Goal: Complete application form: Complete application form

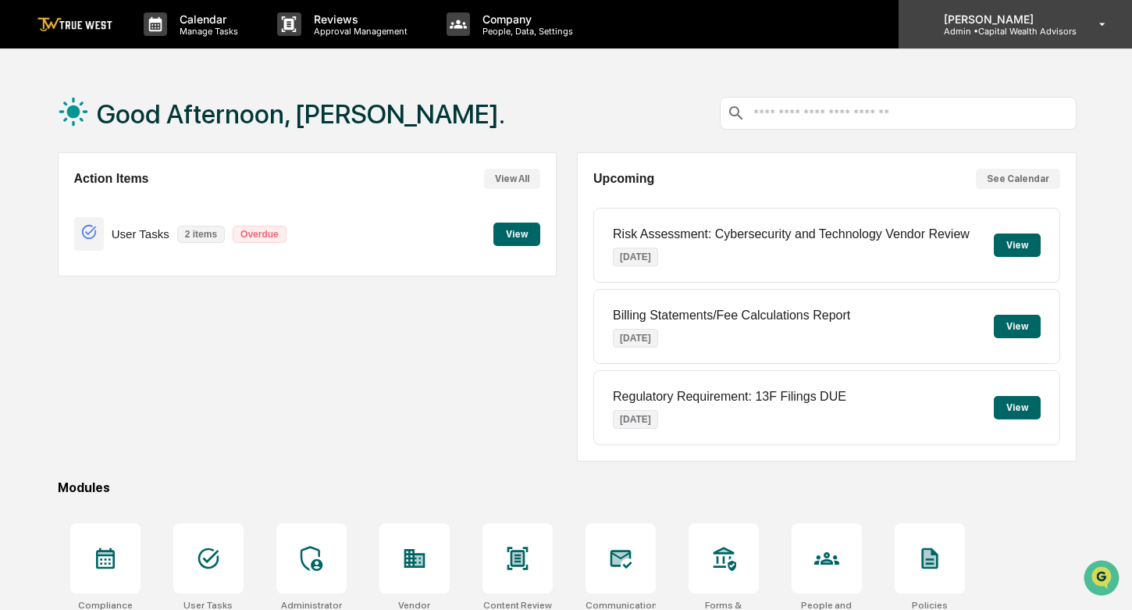
click at [1093, 23] on icon at bounding box center [1102, 24] width 27 height 15
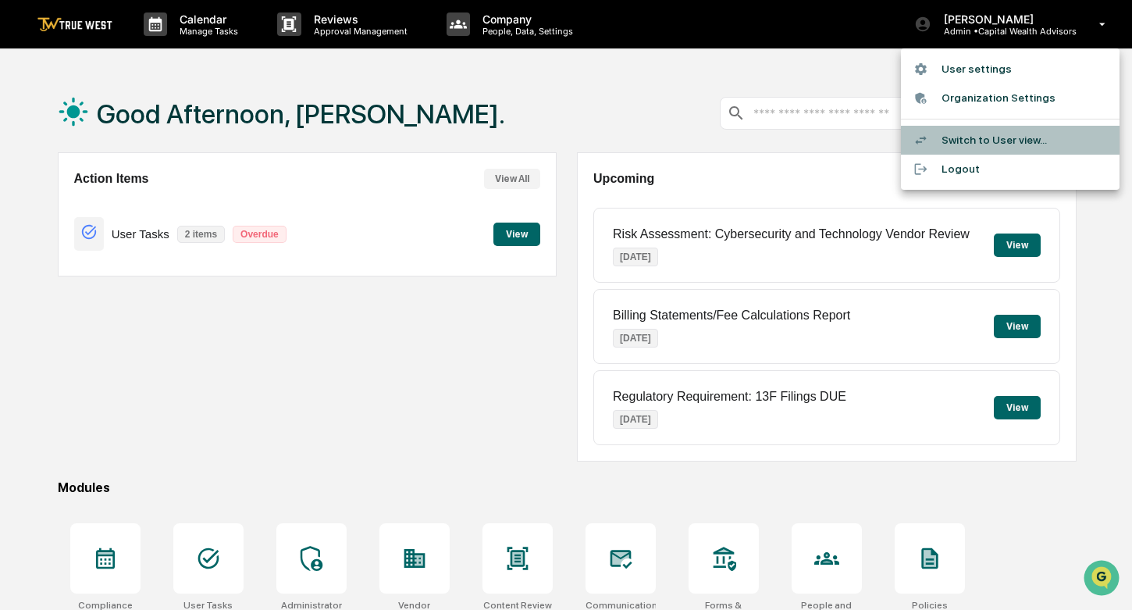
click at [977, 137] on li "Switch to User view..." at bounding box center [1010, 140] width 219 height 29
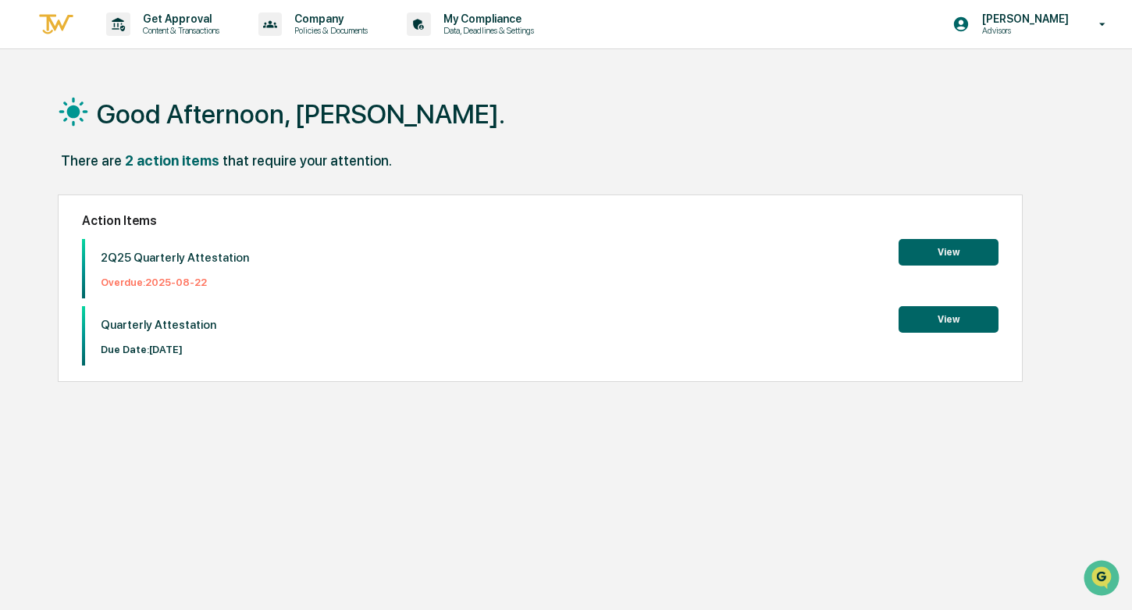
click at [928, 249] on button "View" at bounding box center [949, 252] width 100 height 27
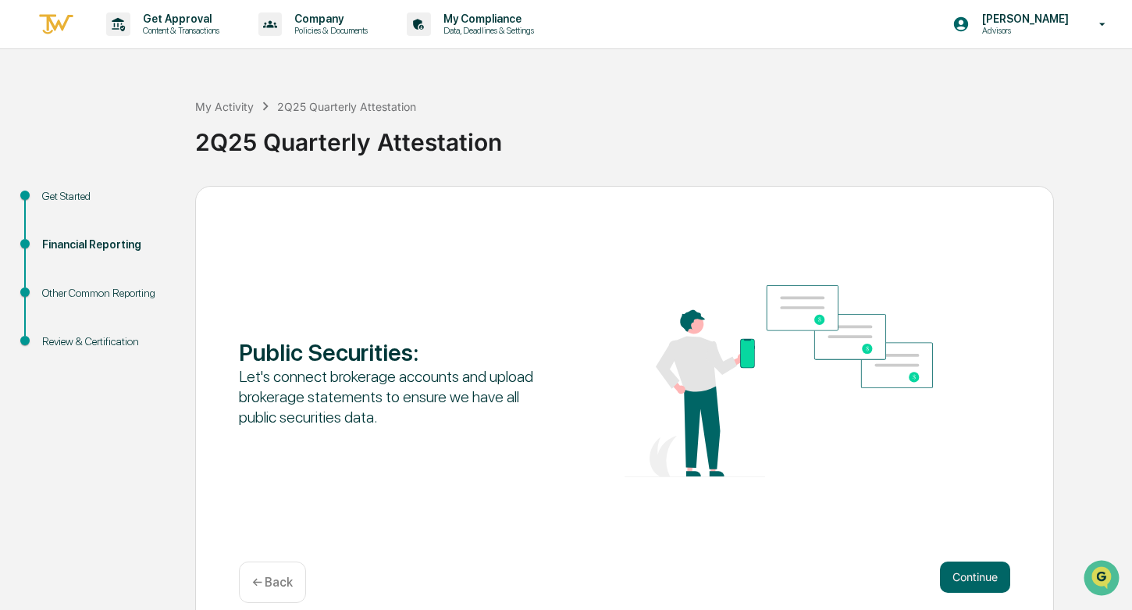
scroll to position [20, 0]
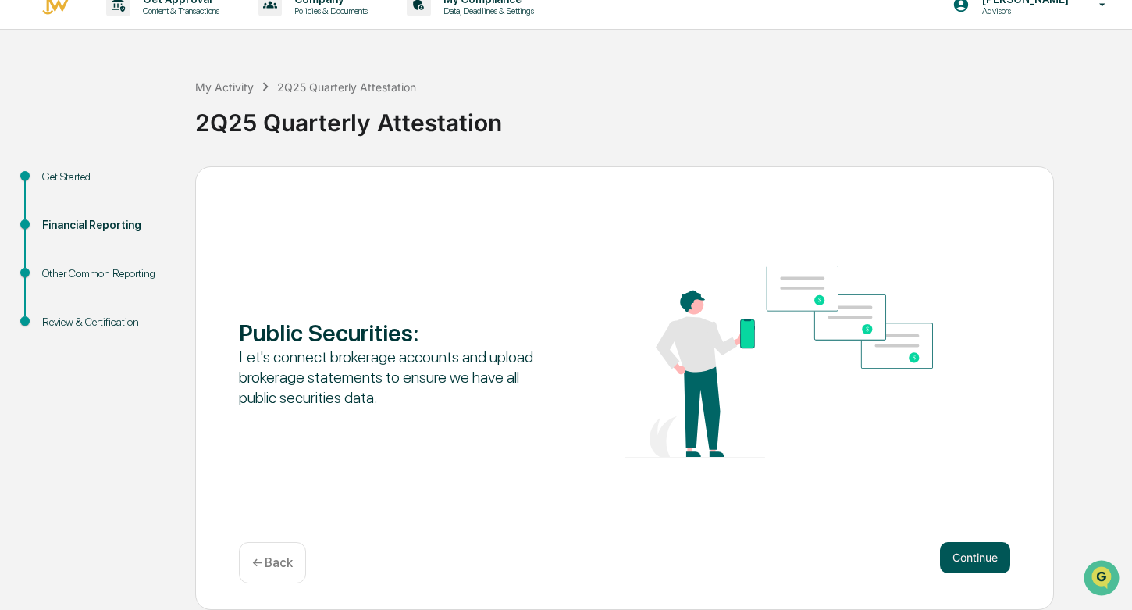
click at [976, 548] on button "Continue" at bounding box center [975, 557] width 70 height 31
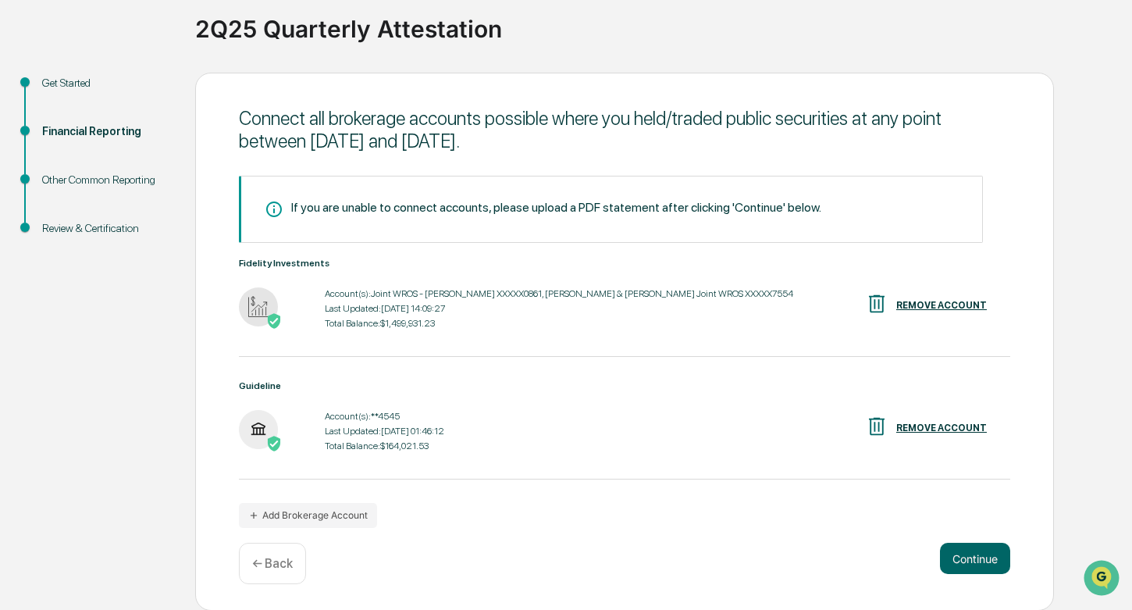
scroll to position [112, 0]
click at [995, 572] on button "Continue" at bounding box center [975, 558] width 70 height 31
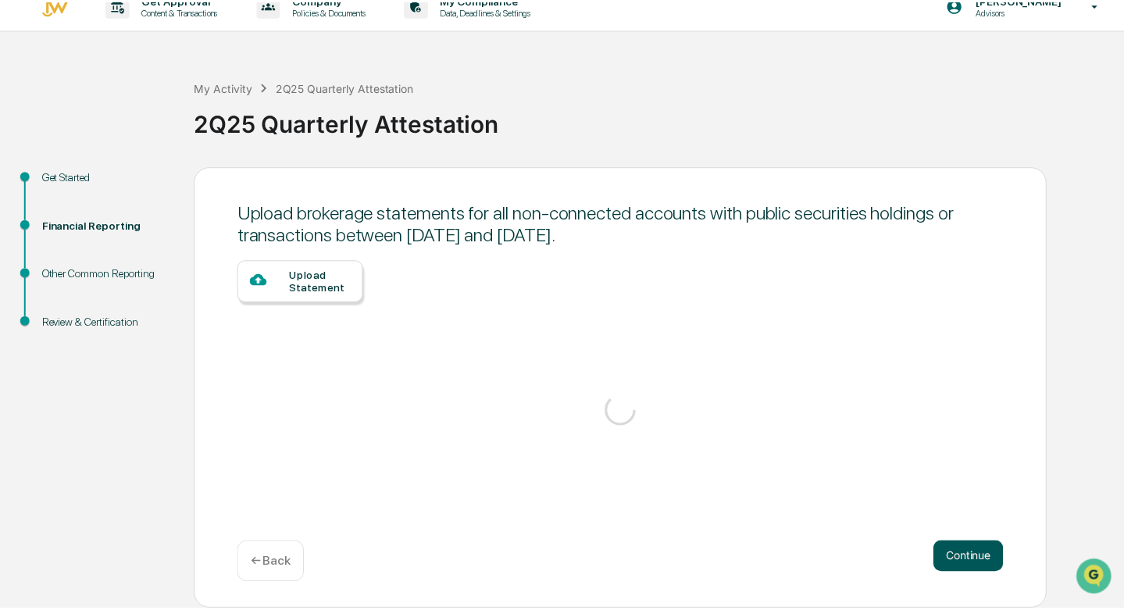
scroll to position [20, 0]
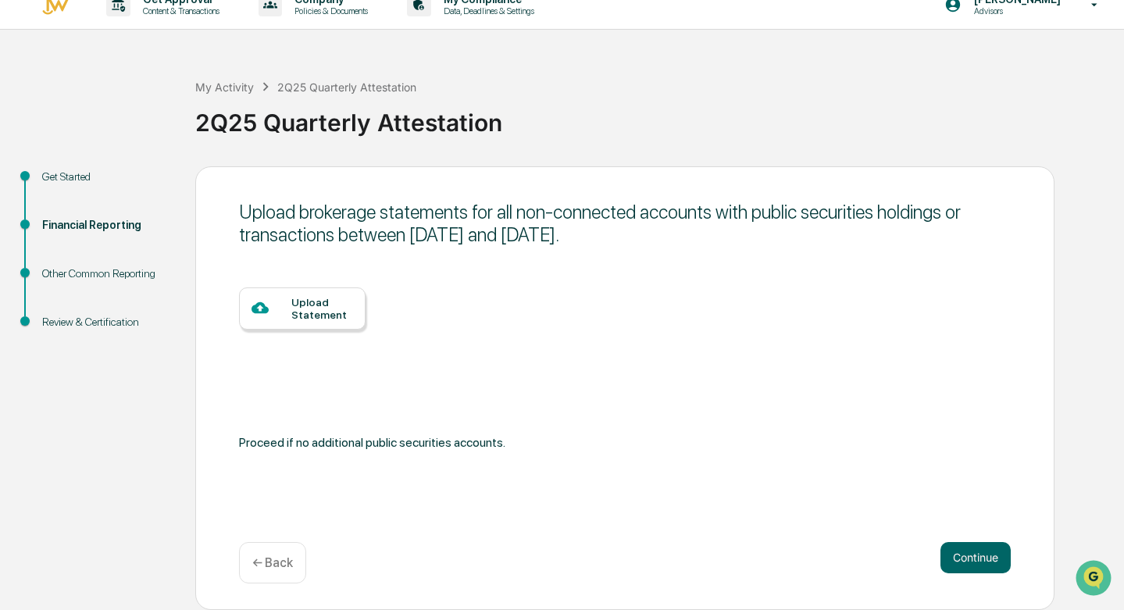
click at [305, 305] on div "Upload Statement" at bounding box center [322, 308] width 62 height 25
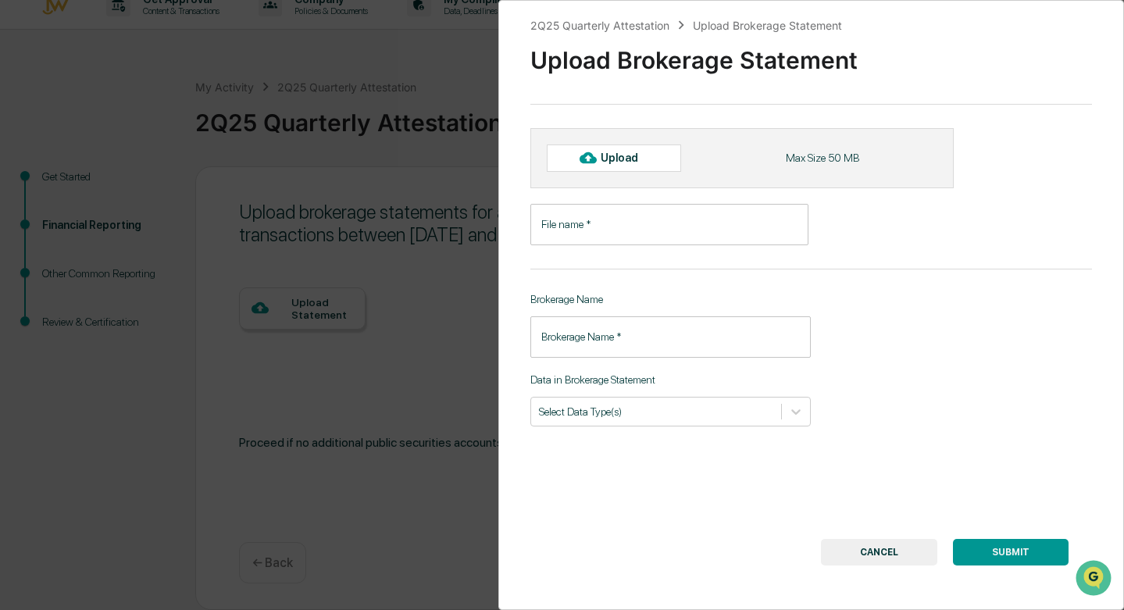
click at [625, 314] on div "Brokerage Name Brokerage Name   * Brokerage Name   *" at bounding box center [670, 325] width 281 height 65
click at [620, 337] on input "Brokerage Name   *" at bounding box center [670, 336] width 281 height 41
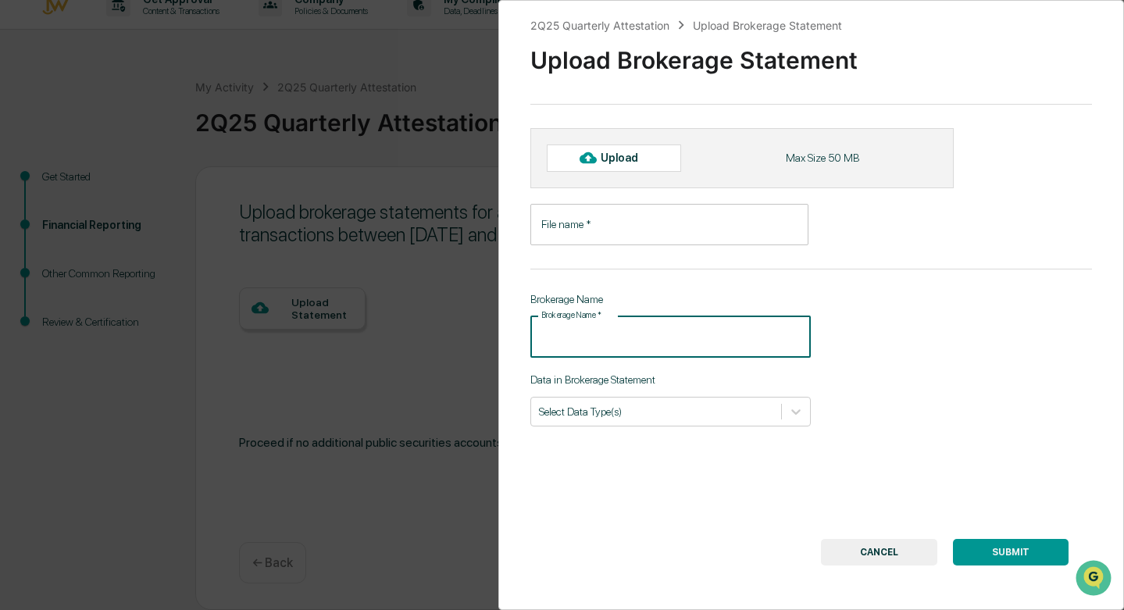
click at [619, 337] on input "Brokerage Name   *" at bounding box center [670, 336] width 281 height 41
type input "********"
click at [664, 414] on div at bounding box center [656, 411] width 235 height 15
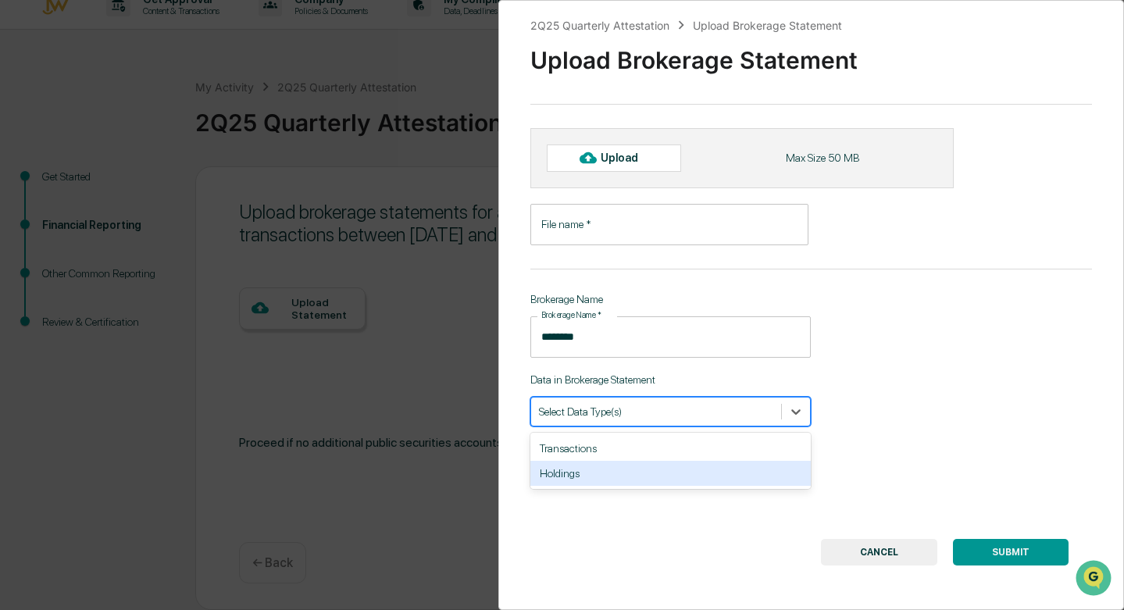
click at [621, 469] on div "Holdings" at bounding box center [670, 473] width 281 height 25
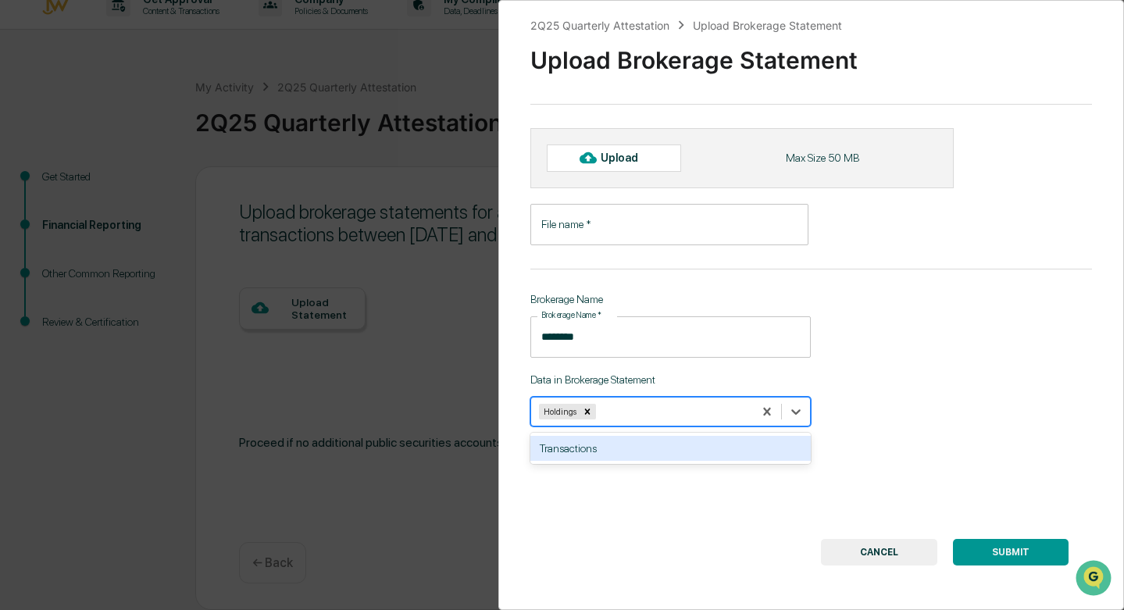
click at [617, 230] on input "File name   *" at bounding box center [669, 224] width 279 height 41
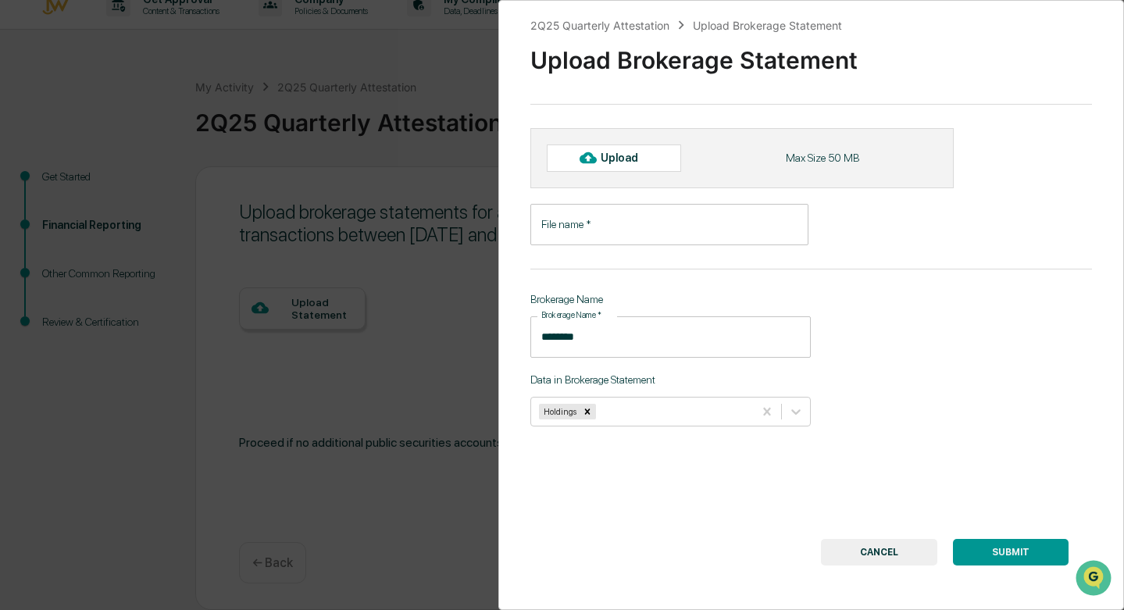
click at [614, 164] on div "Upload" at bounding box center [625, 157] width 51 height 12
click at [619, 161] on div "Upload" at bounding box center [625, 157] width 51 height 12
type input "**********"
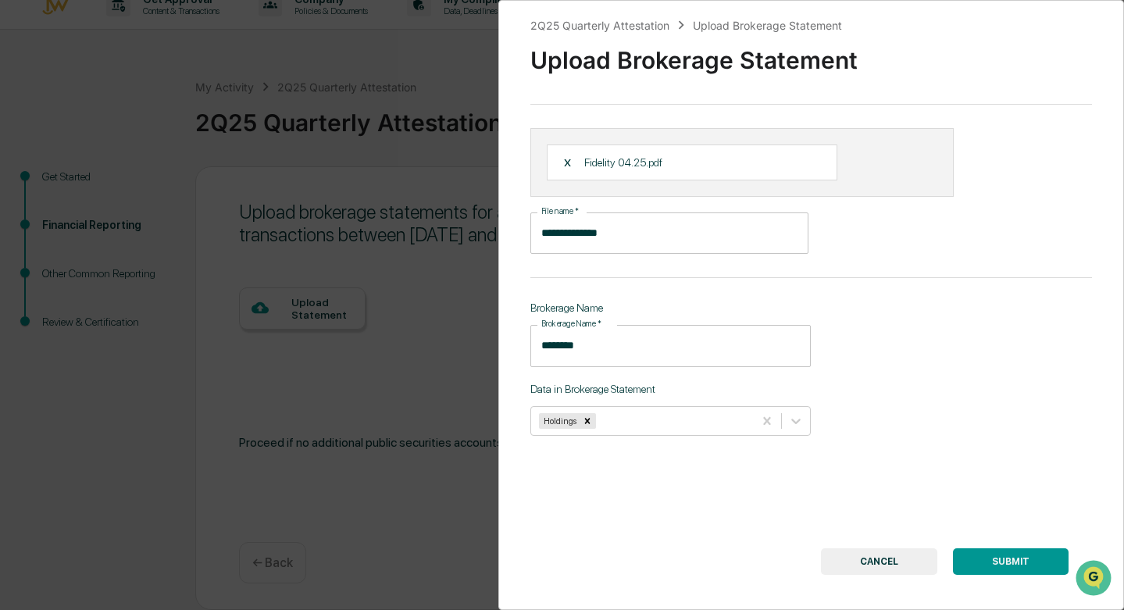
click at [980, 565] on button "SUBMIT" at bounding box center [1011, 561] width 116 height 27
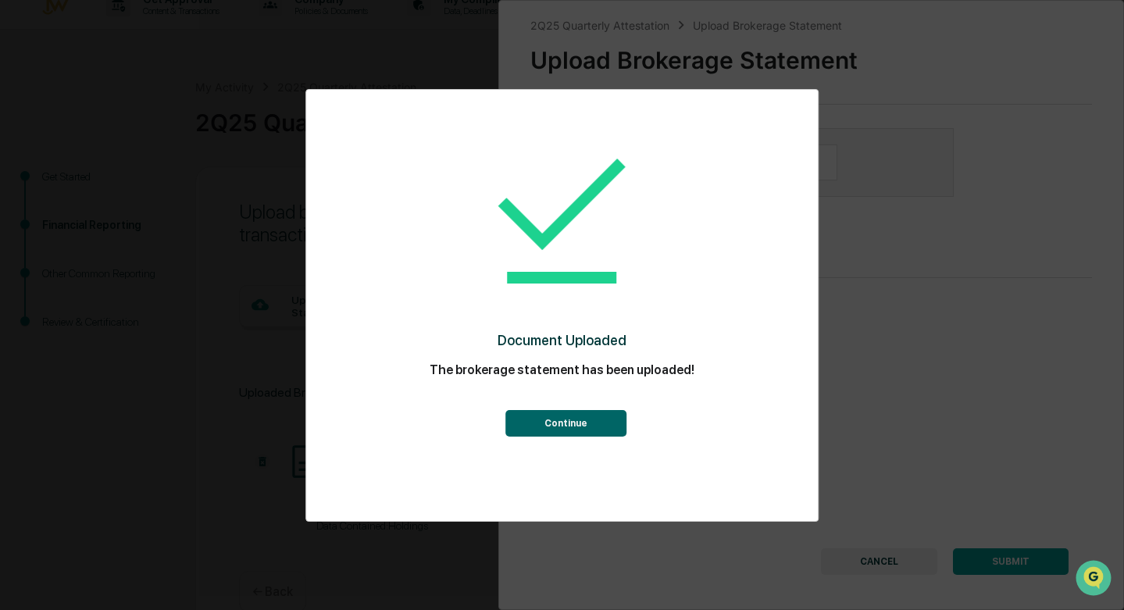
click at [572, 426] on button "Continue" at bounding box center [565, 423] width 121 height 27
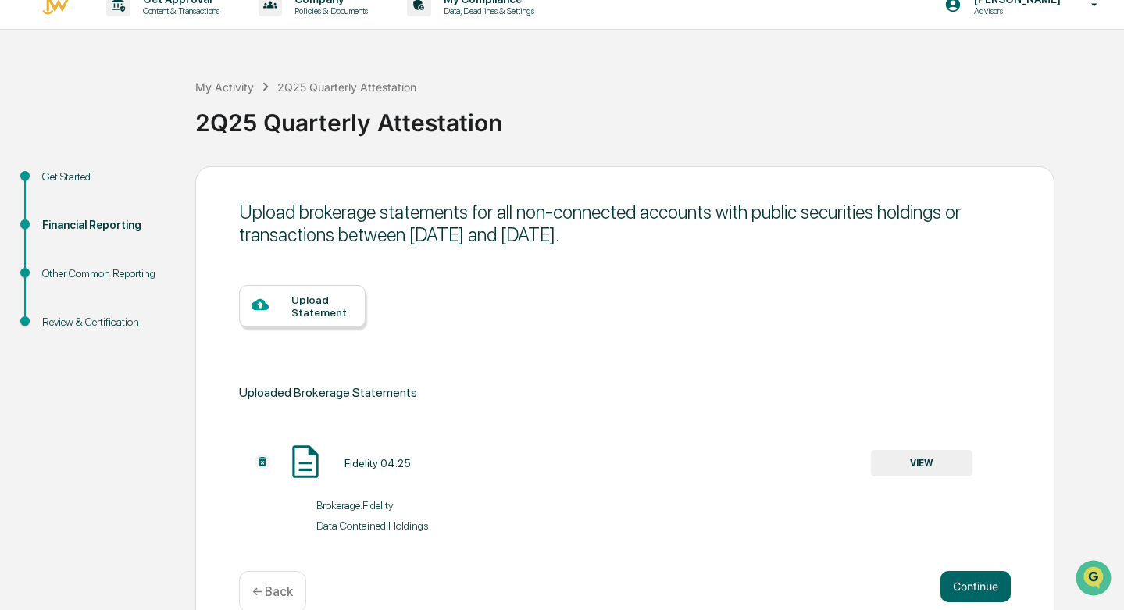
click at [340, 307] on div "Upload Statement" at bounding box center [322, 306] width 62 height 25
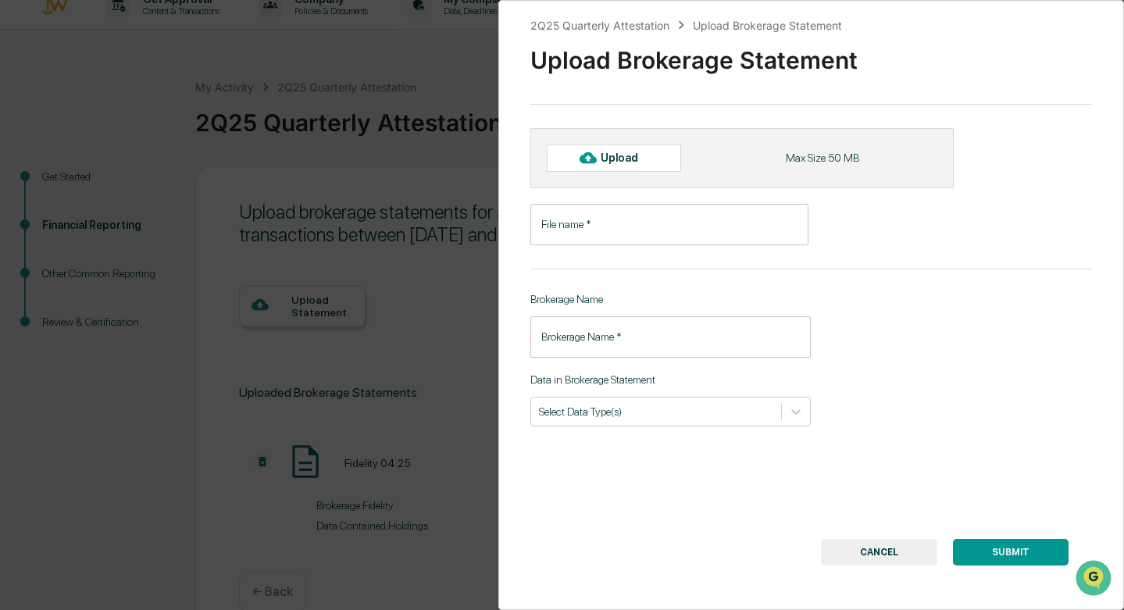
click at [626, 166] on div "Upload" at bounding box center [614, 157] width 134 height 27
type input "**********"
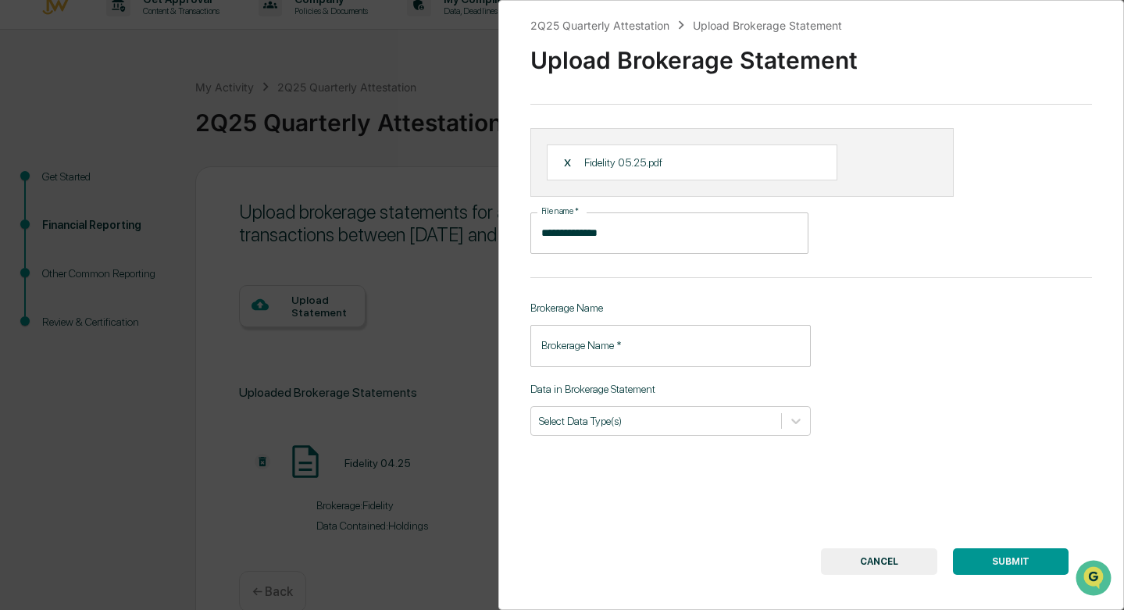
click at [735, 358] on input "Brokerage Name   *" at bounding box center [670, 345] width 281 height 41
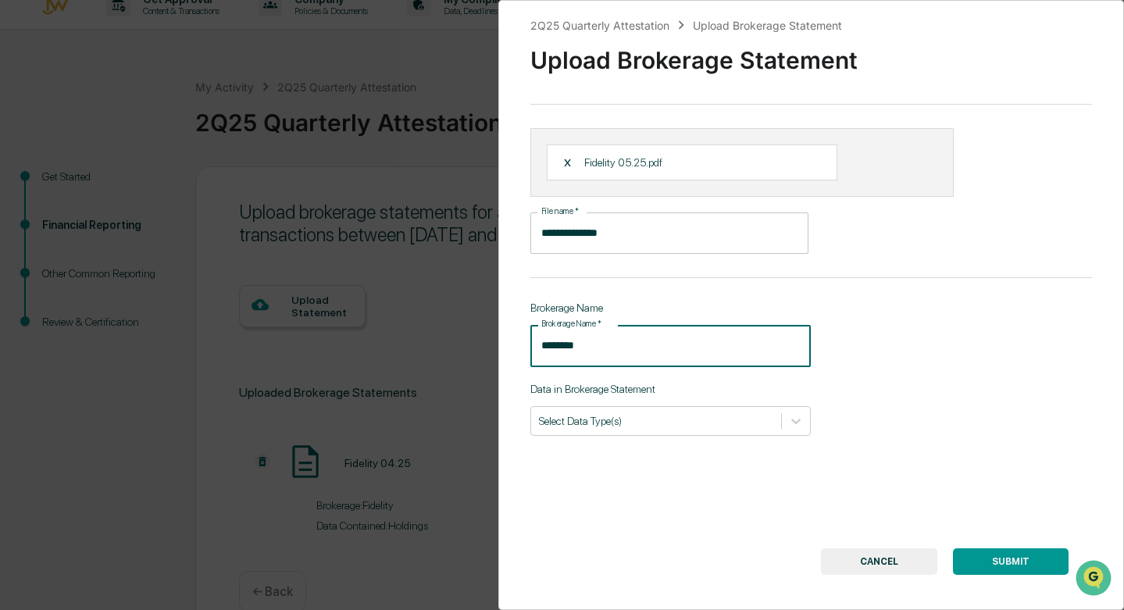
type input "********"
click at [1004, 560] on button "SUBMIT" at bounding box center [1011, 561] width 116 height 27
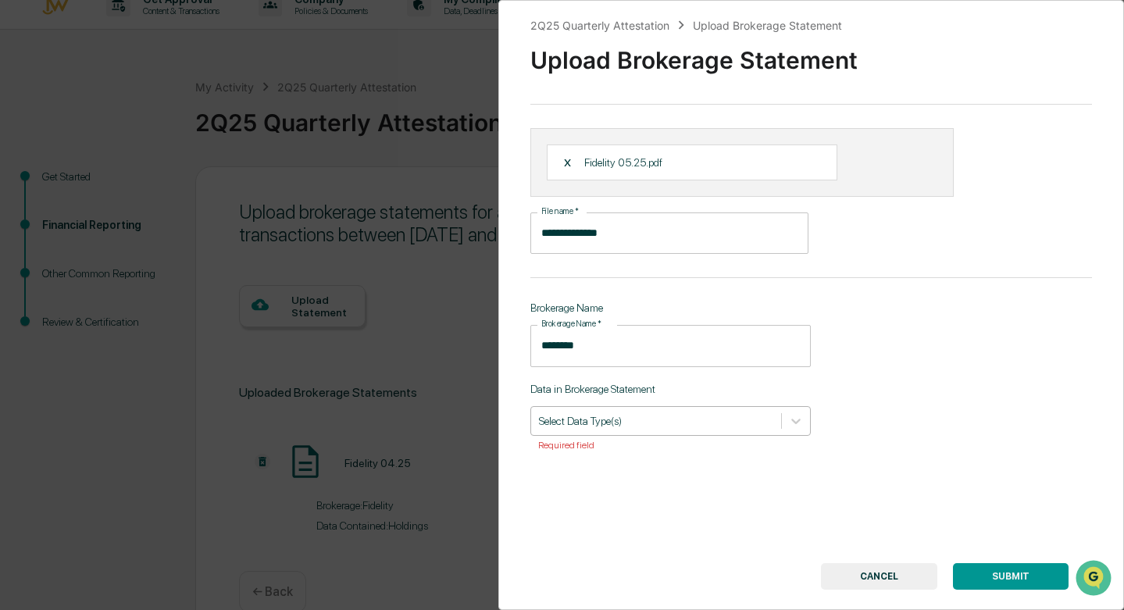
click at [679, 422] on div at bounding box center [656, 420] width 235 height 15
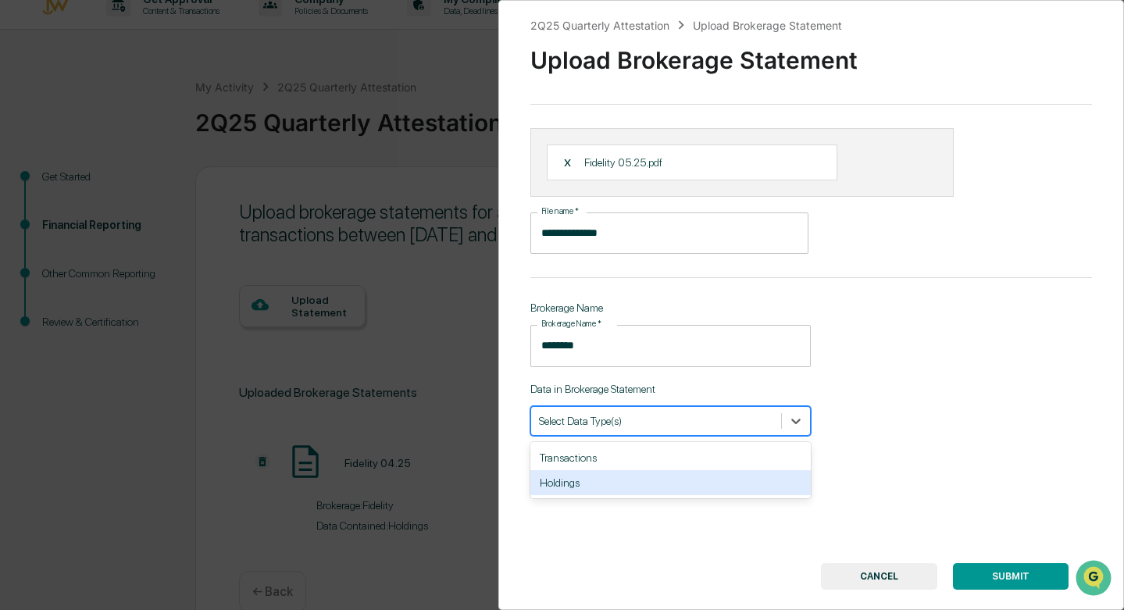
click at [633, 482] on div "Holdings" at bounding box center [670, 482] width 281 height 25
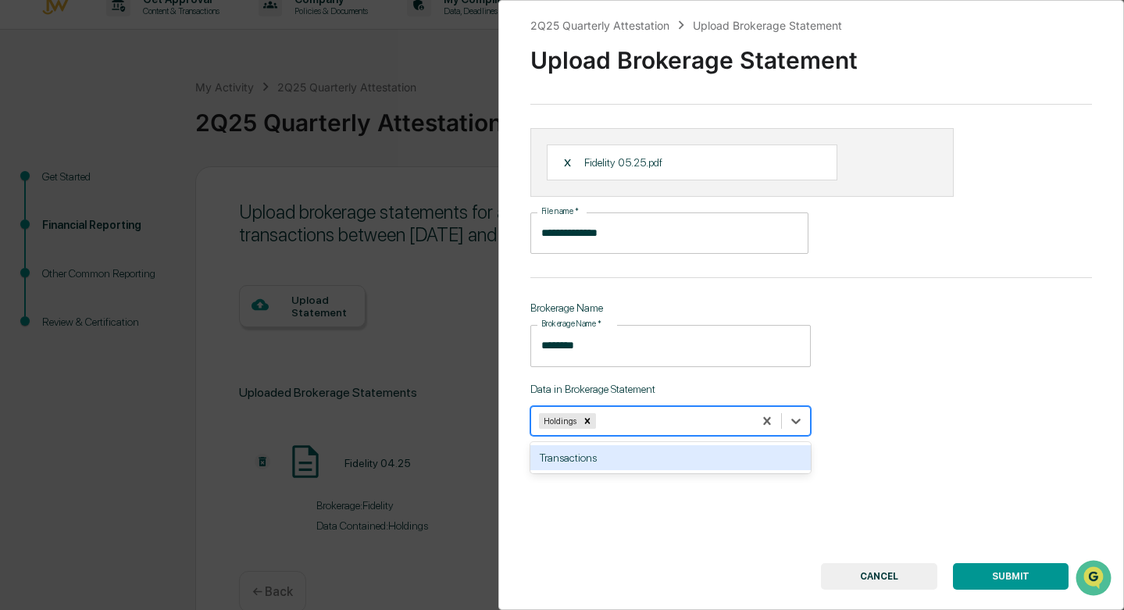
click at [1008, 573] on button "SUBMIT" at bounding box center [1011, 576] width 116 height 27
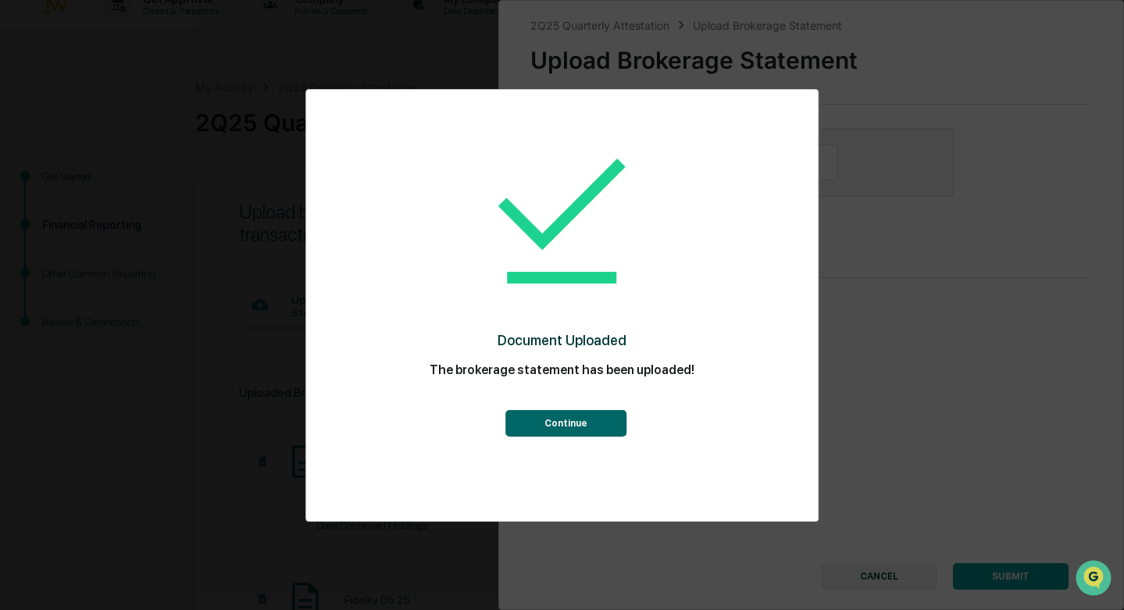
click at [557, 429] on button "Continue" at bounding box center [565, 423] width 121 height 27
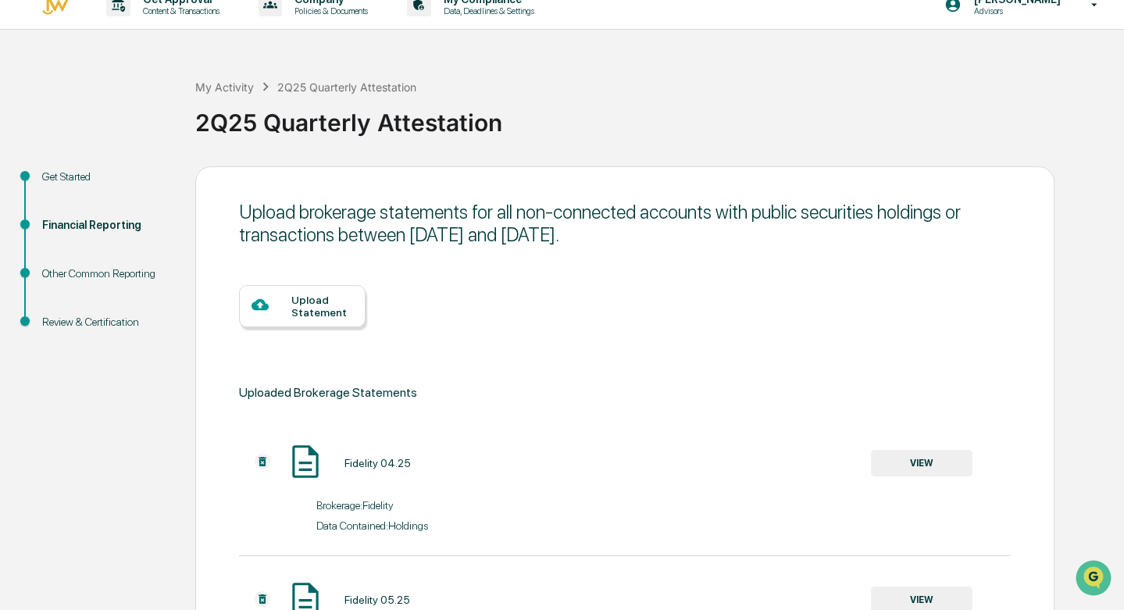
click at [315, 306] on div "Upload Statement" at bounding box center [322, 306] width 62 height 25
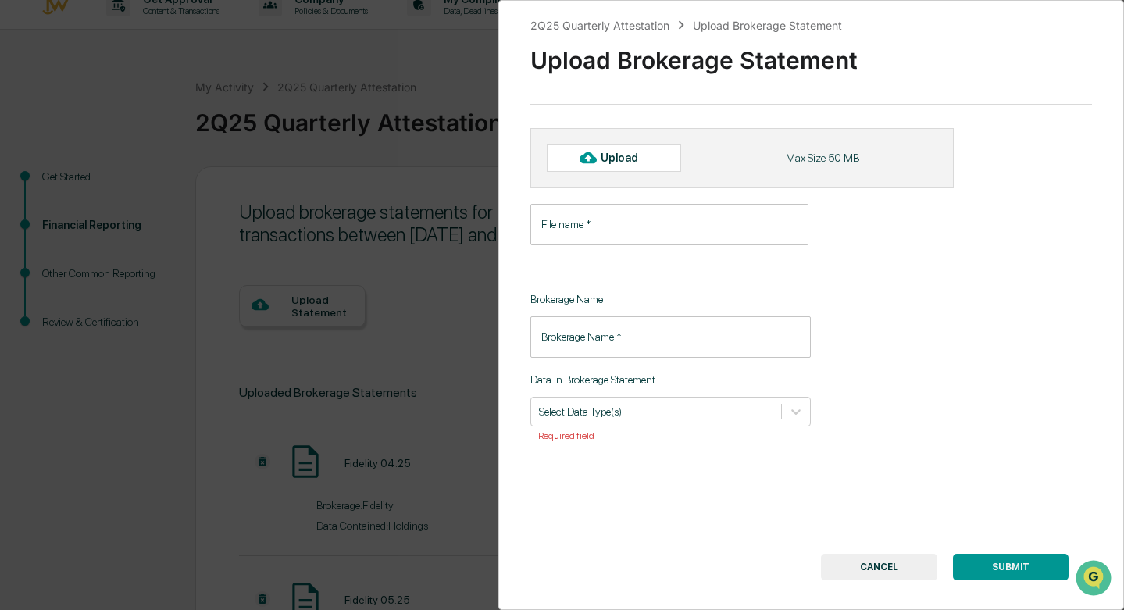
click at [589, 160] on icon at bounding box center [587, 157] width 17 height 17
type input "**********"
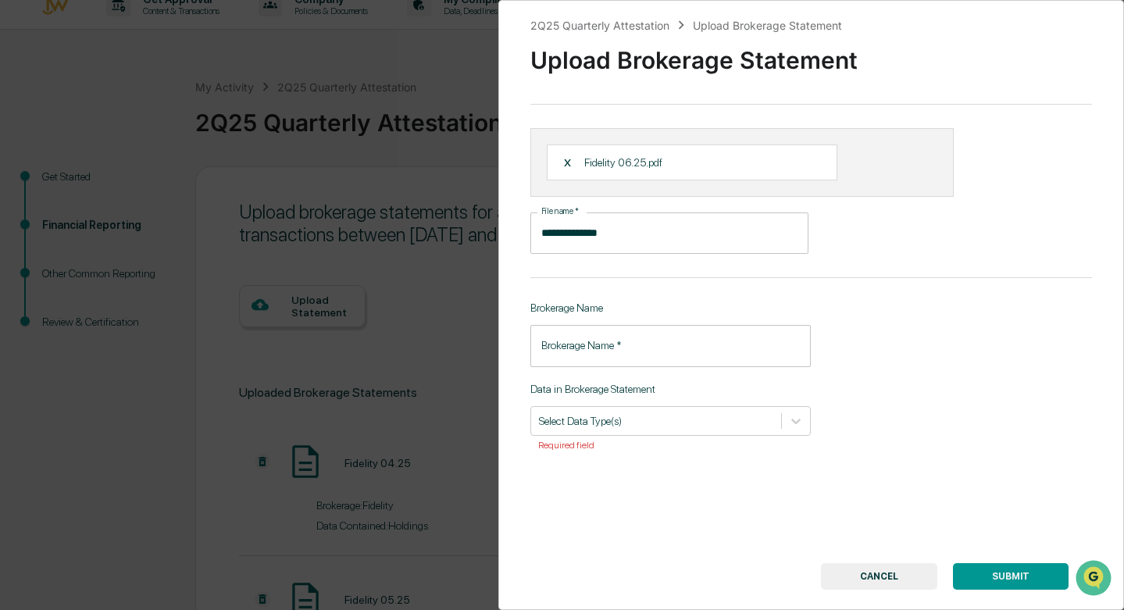
click at [602, 347] on input "Brokerage Name   *" at bounding box center [670, 345] width 281 height 41
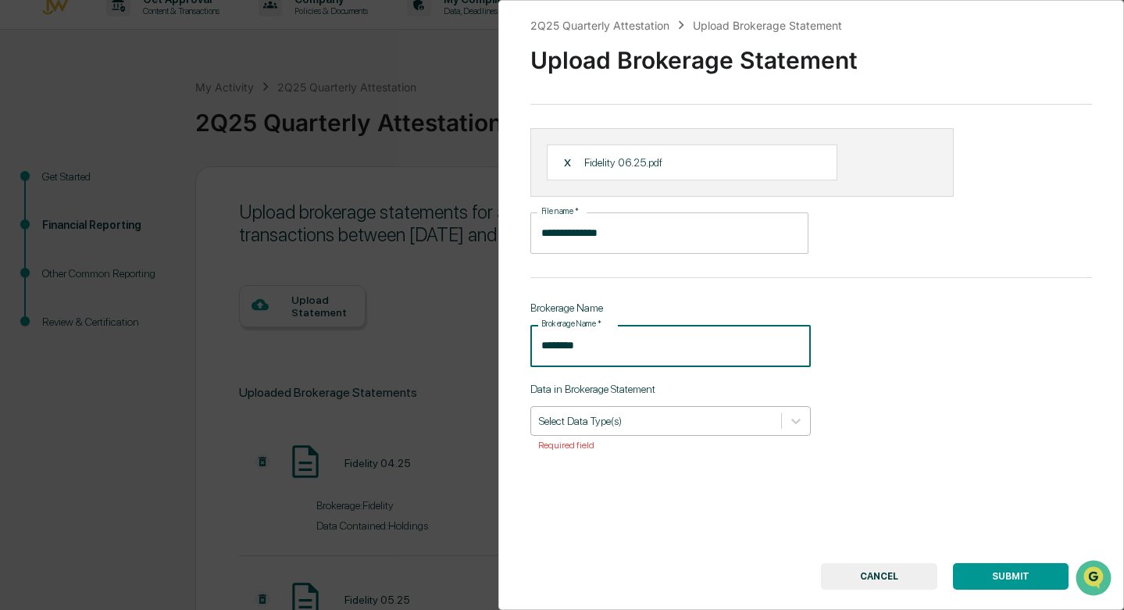
type input "********"
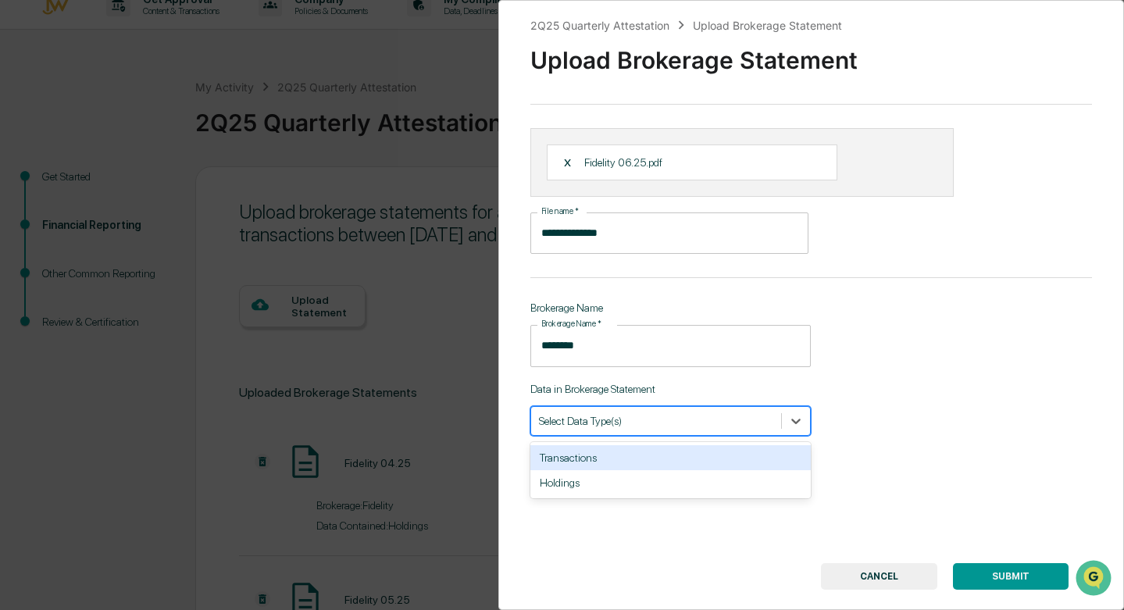
click at [674, 409] on div "Select Data Type(s)" at bounding box center [670, 421] width 281 height 30
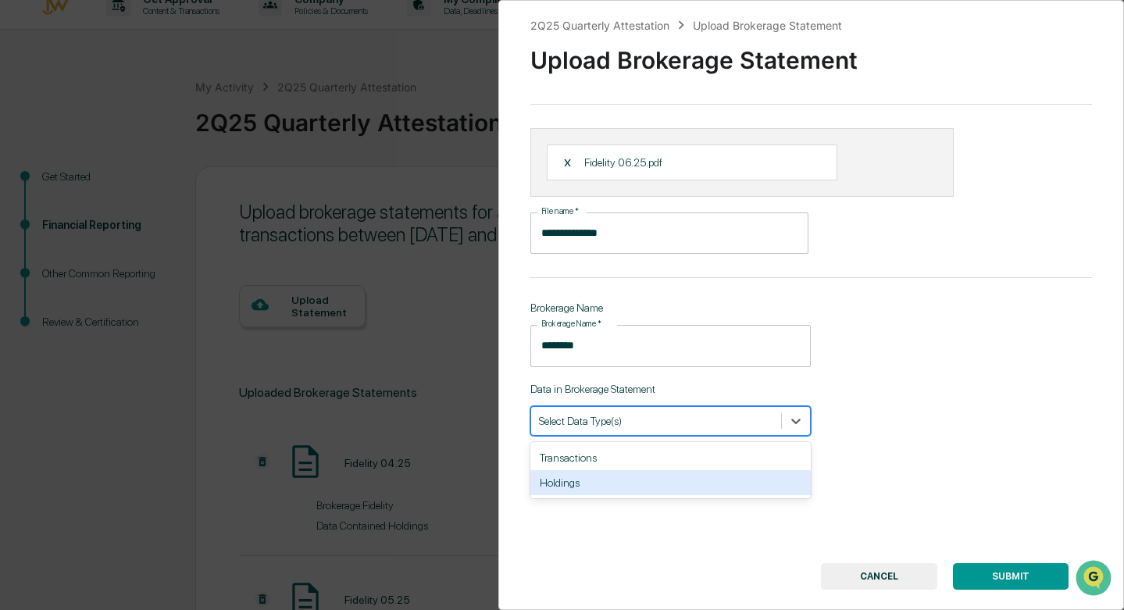
click at [617, 479] on div "Holdings" at bounding box center [670, 482] width 281 height 25
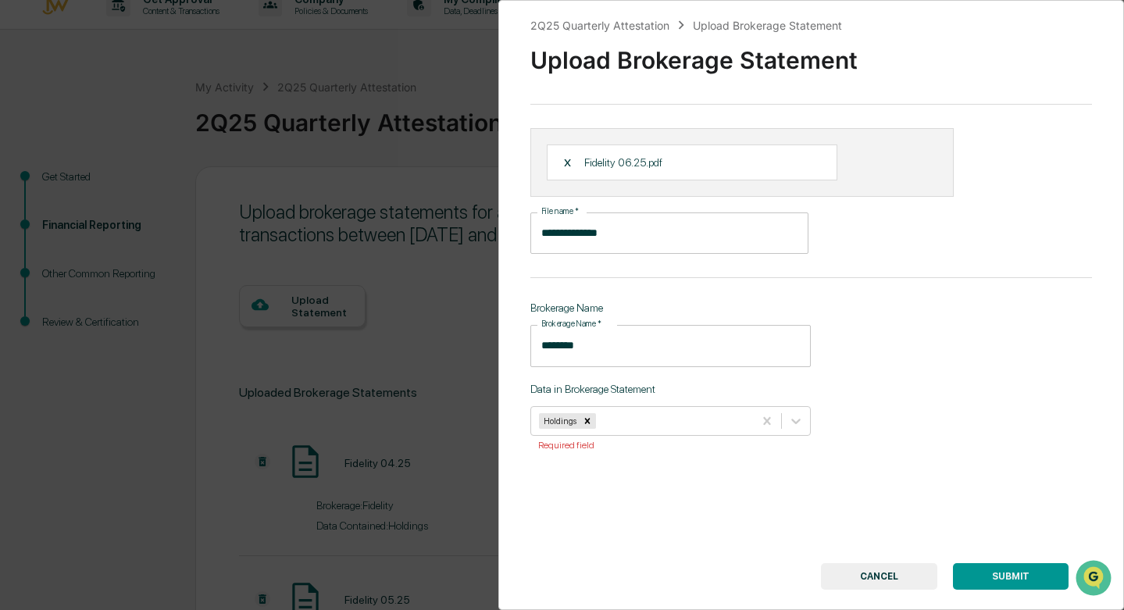
click at [980, 582] on button "SUBMIT" at bounding box center [1011, 576] width 116 height 27
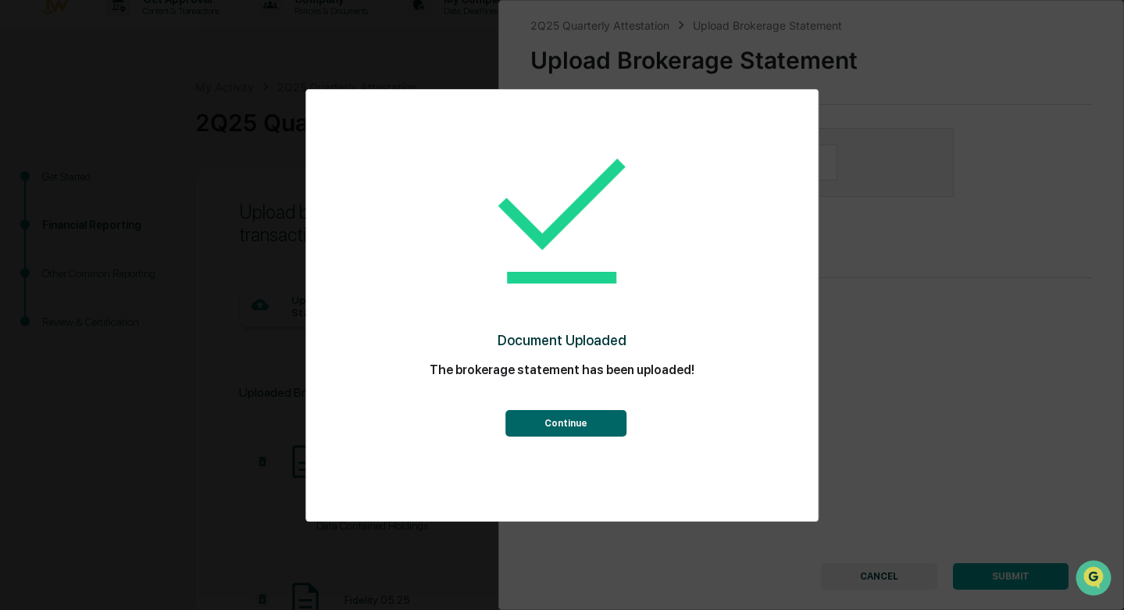
click at [588, 419] on button "Continue" at bounding box center [565, 423] width 121 height 27
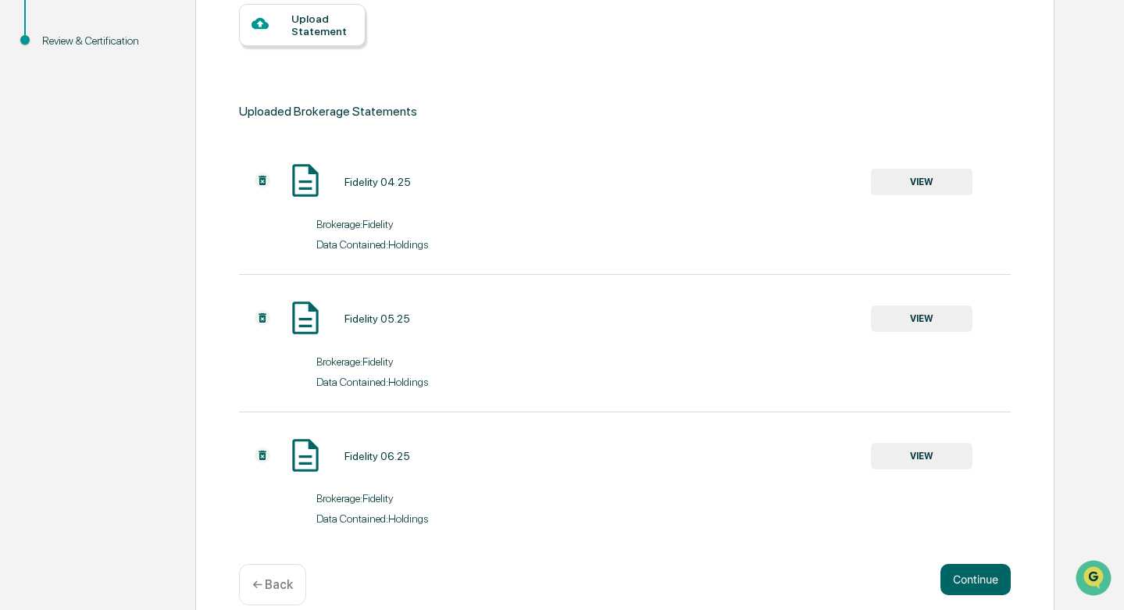
scroll to position [325, 0]
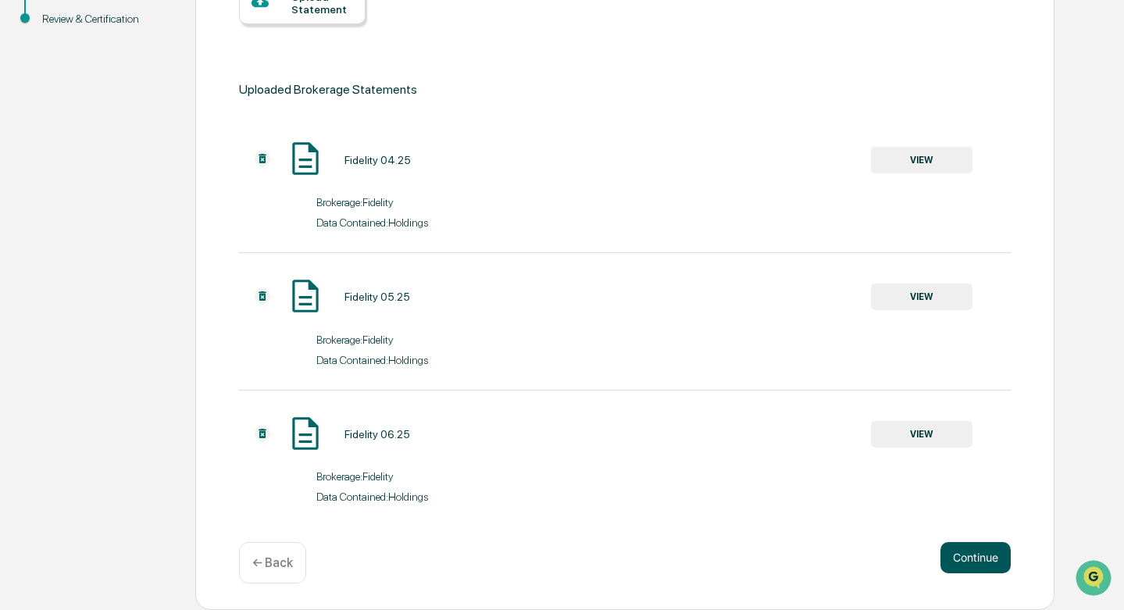
click at [980, 550] on button "Continue" at bounding box center [975, 557] width 70 height 31
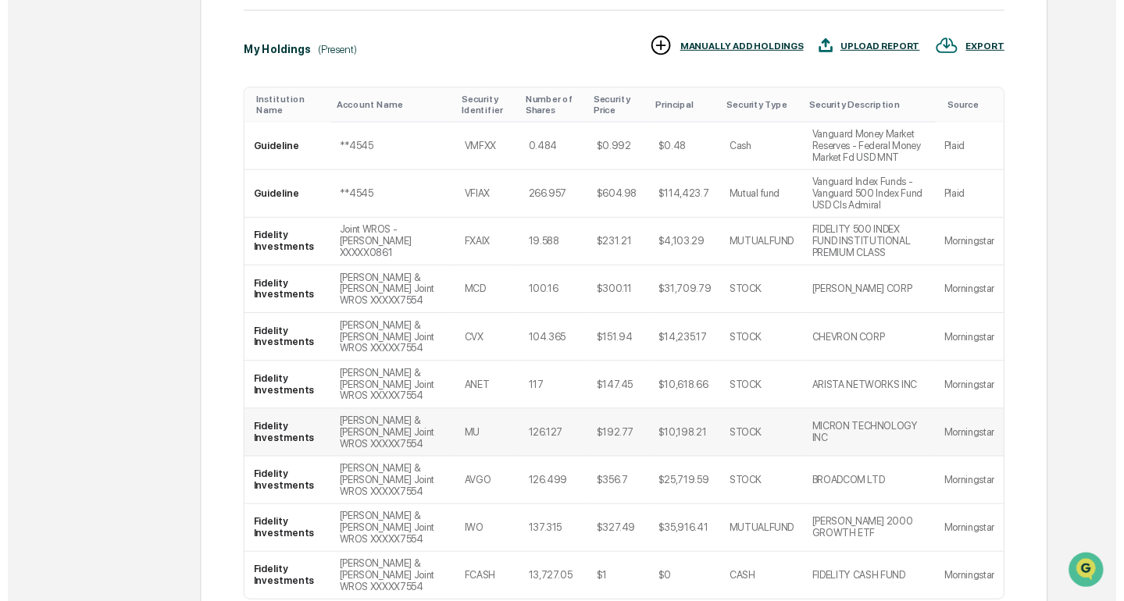
scroll to position [537, 0]
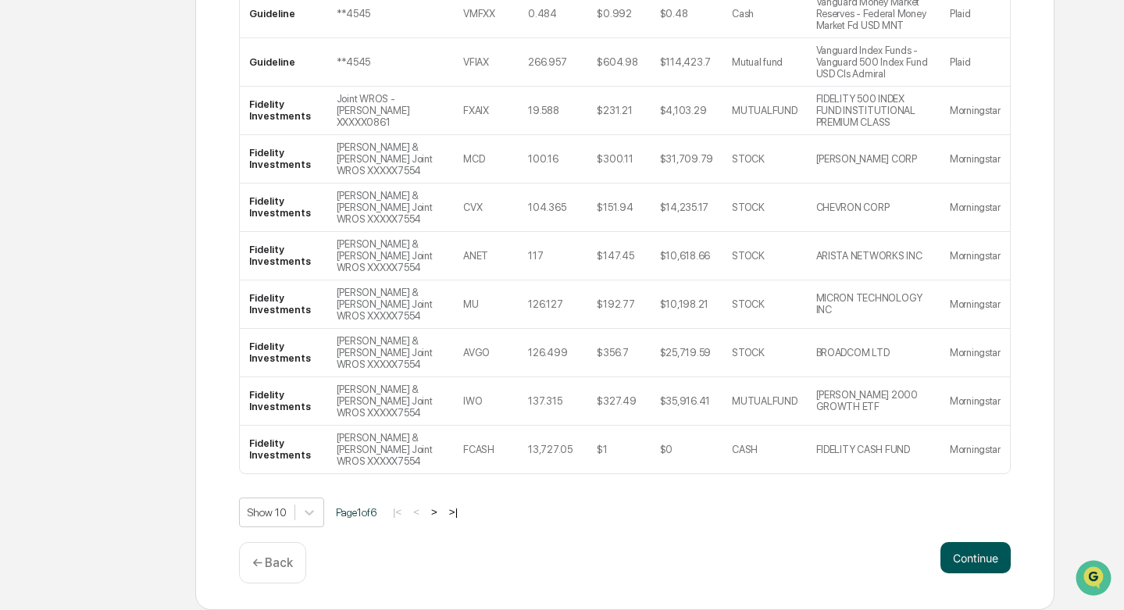
click at [980, 554] on button "Continue" at bounding box center [975, 557] width 70 height 31
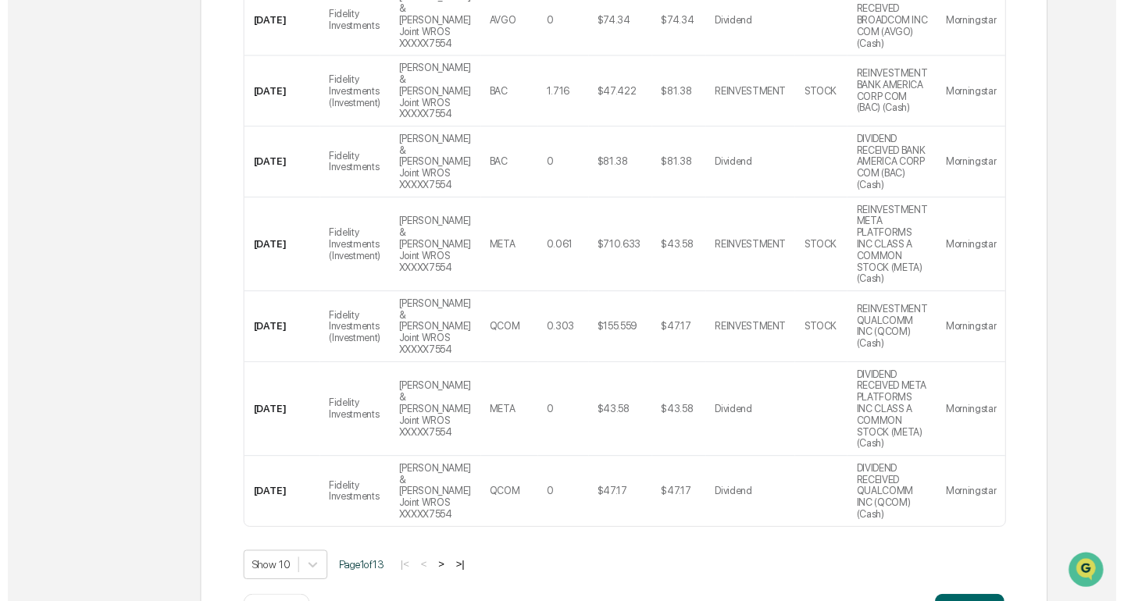
scroll to position [618, 0]
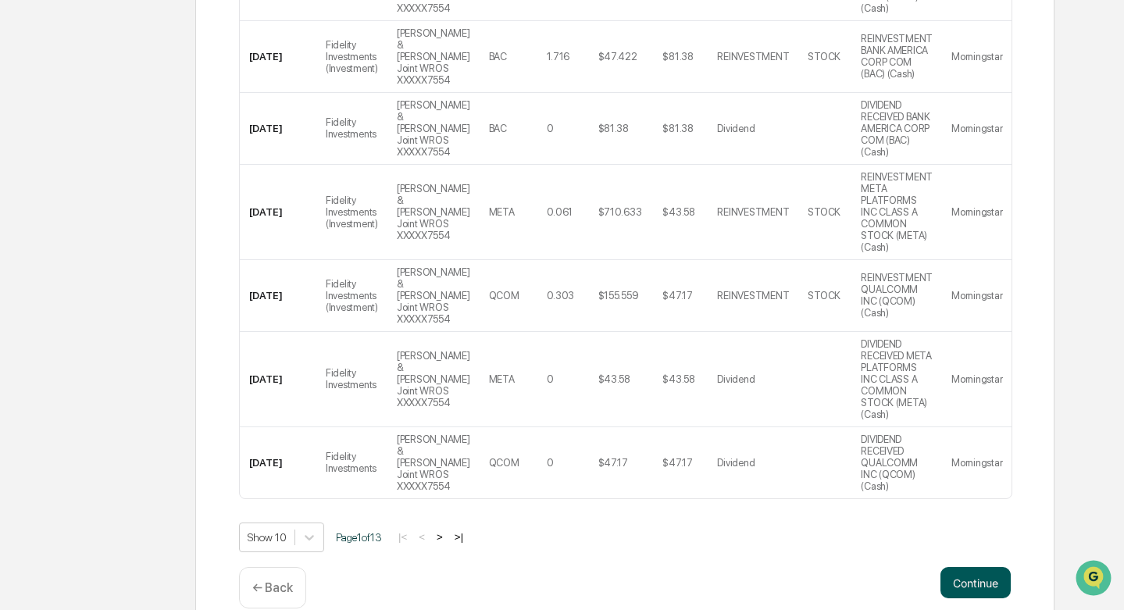
click at [978, 567] on button "Continue" at bounding box center [975, 582] width 70 height 31
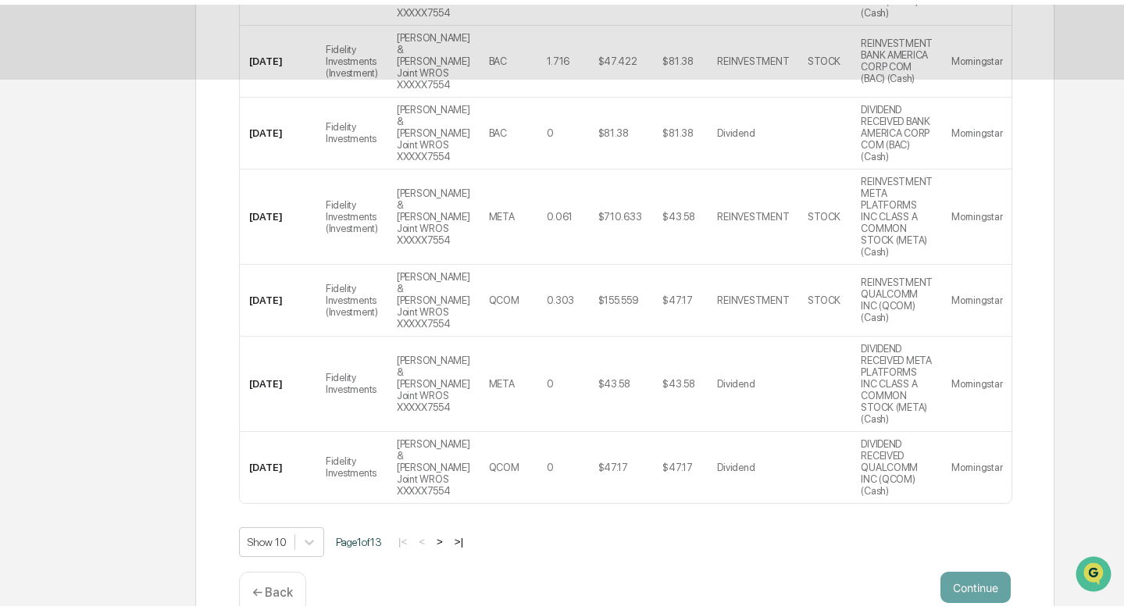
scroll to position [20, 0]
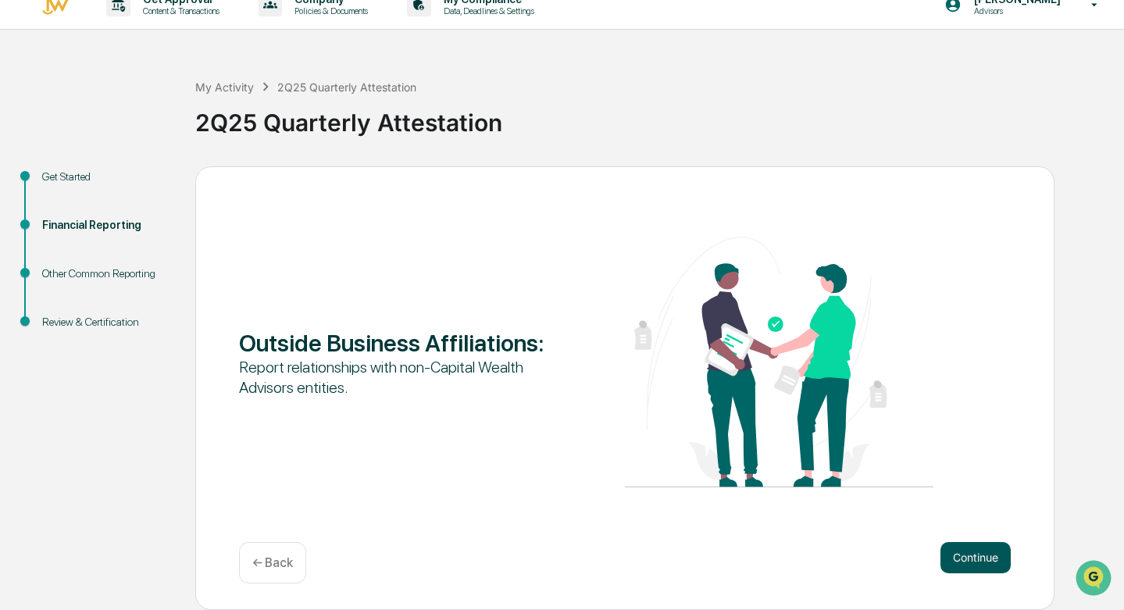
click at [971, 557] on button "Continue" at bounding box center [975, 557] width 70 height 31
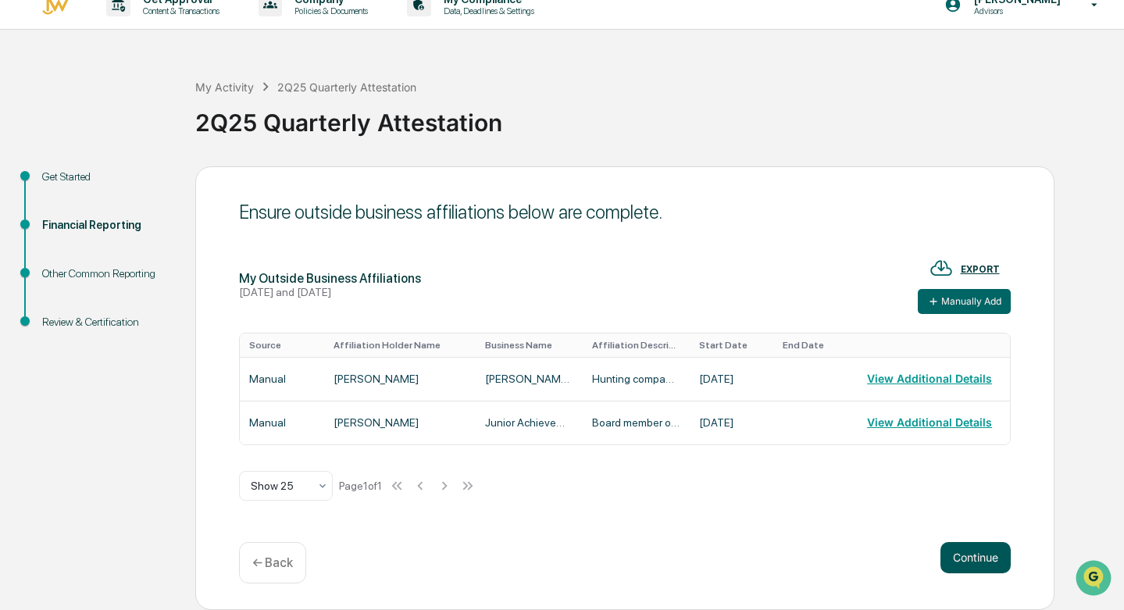
click at [972, 557] on button "Continue" at bounding box center [975, 557] width 70 height 31
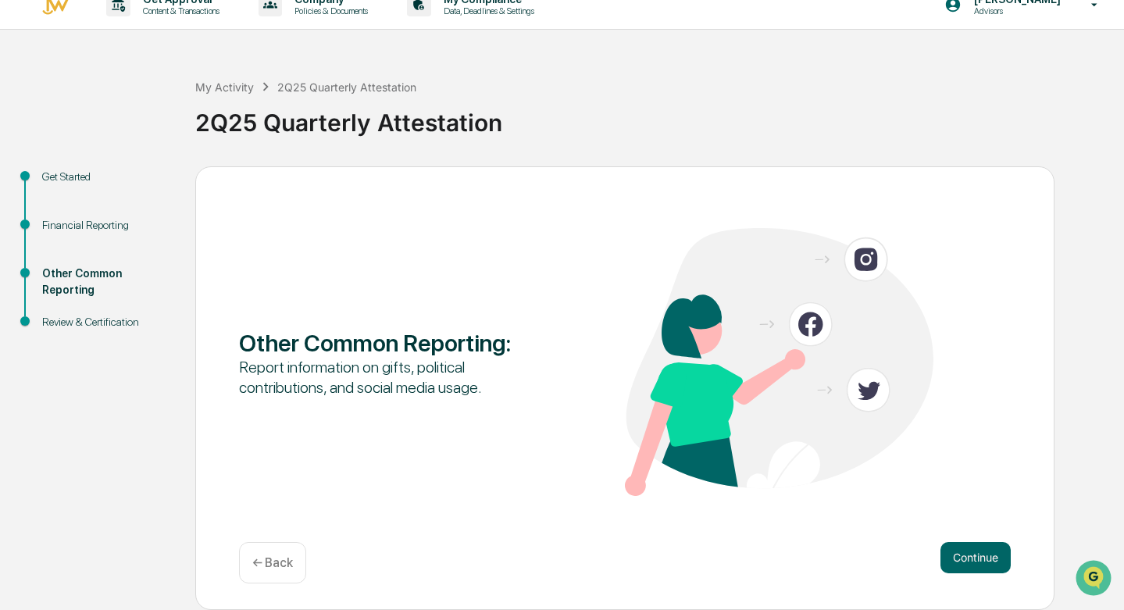
click at [972, 557] on button "Continue" at bounding box center [975, 557] width 70 height 31
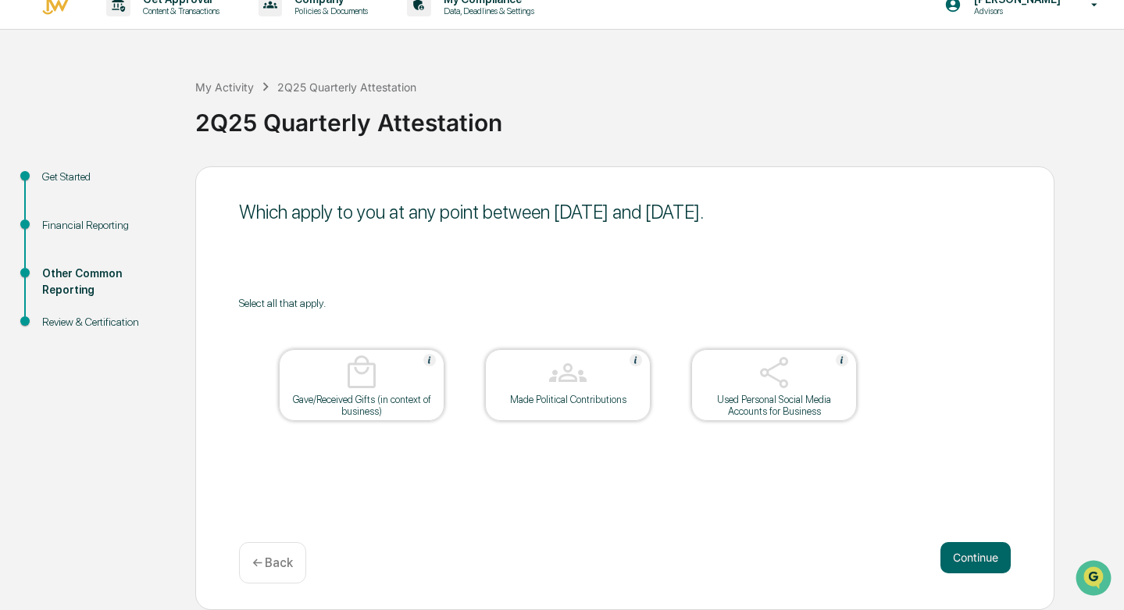
click at [972, 557] on button "Continue" at bounding box center [975, 557] width 70 height 31
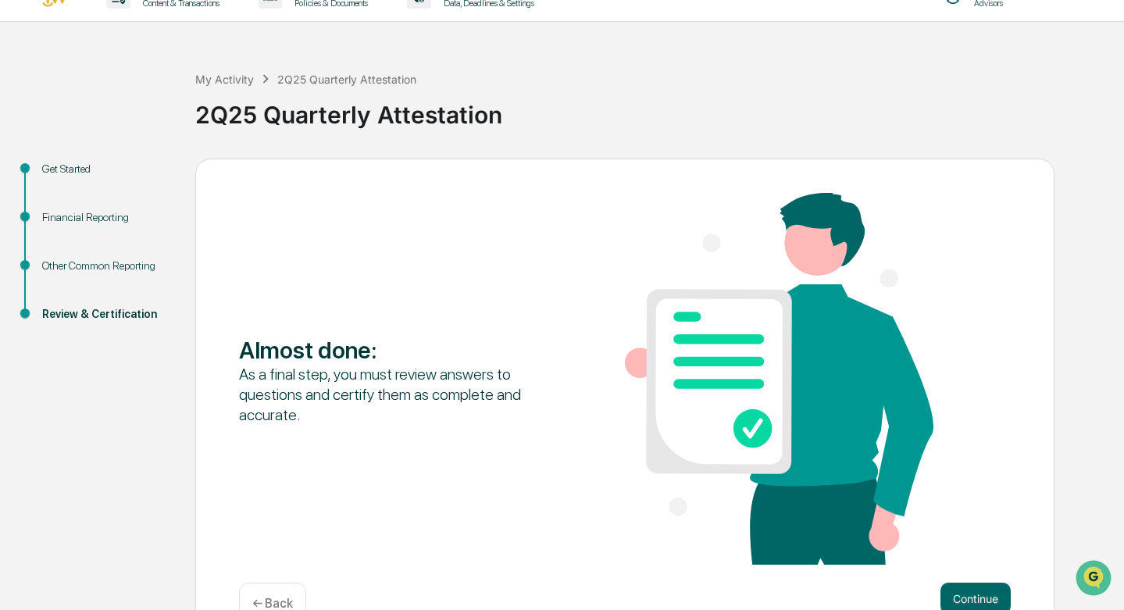
scroll to position [40, 0]
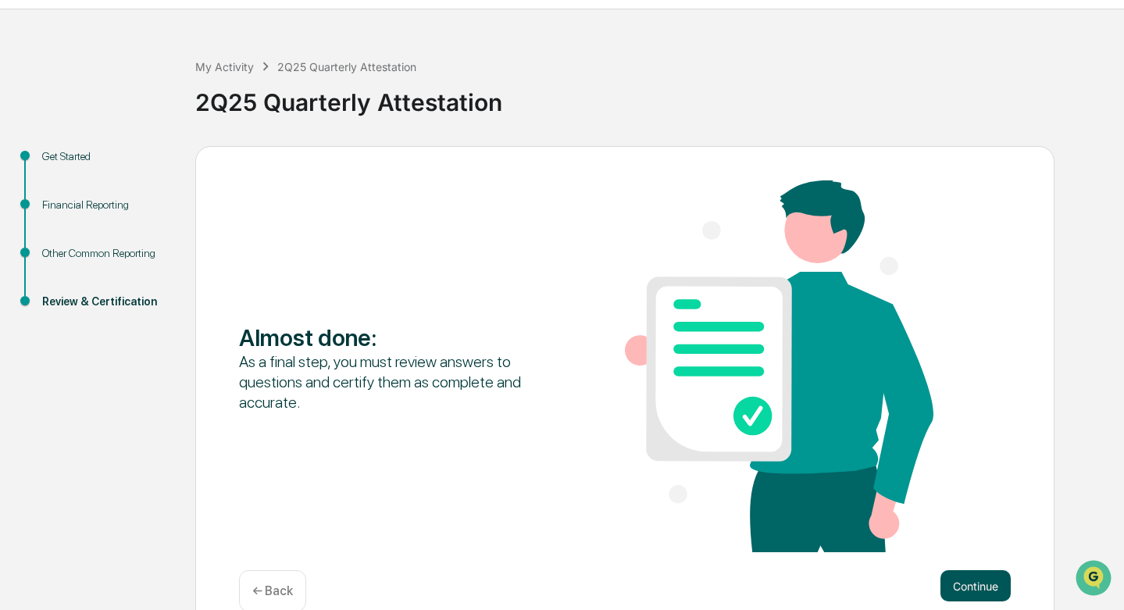
click at [962, 585] on button "Continue" at bounding box center [975, 585] width 70 height 31
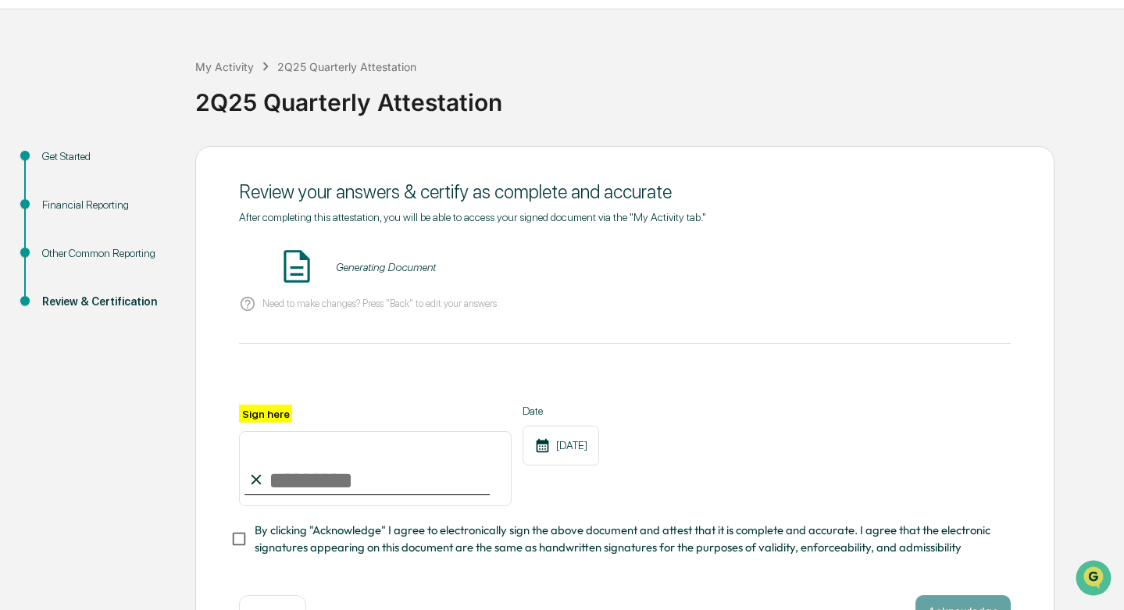
click at [276, 470] on input "Sign here" at bounding box center [375, 468] width 272 height 75
type input "**********"
click at [781, 445] on div "**********" at bounding box center [624, 455] width 771 height 102
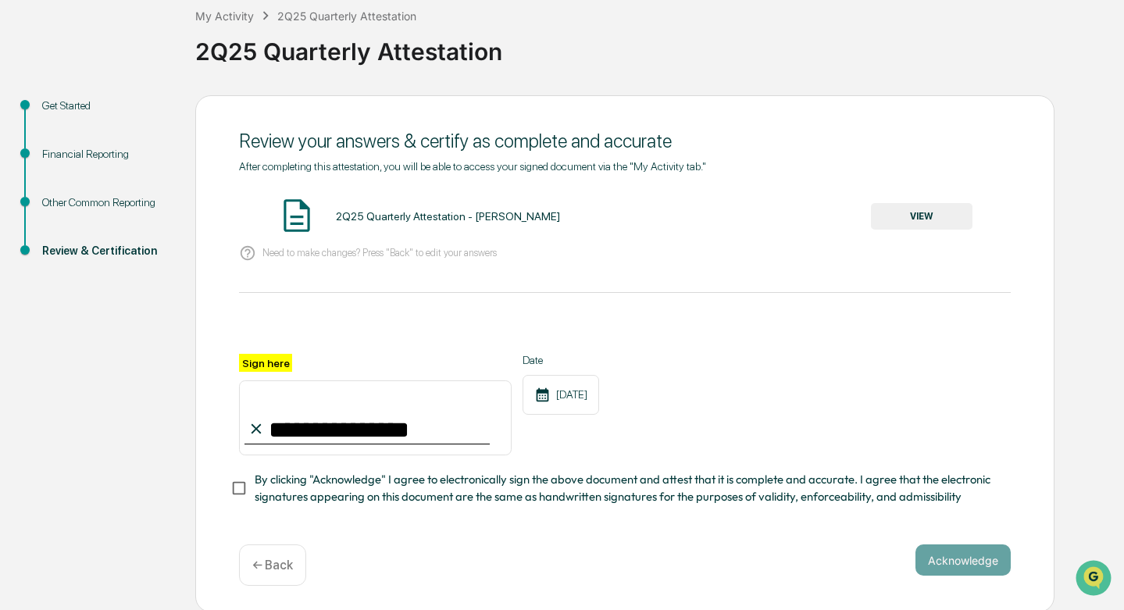
scroll to position [93, 0]
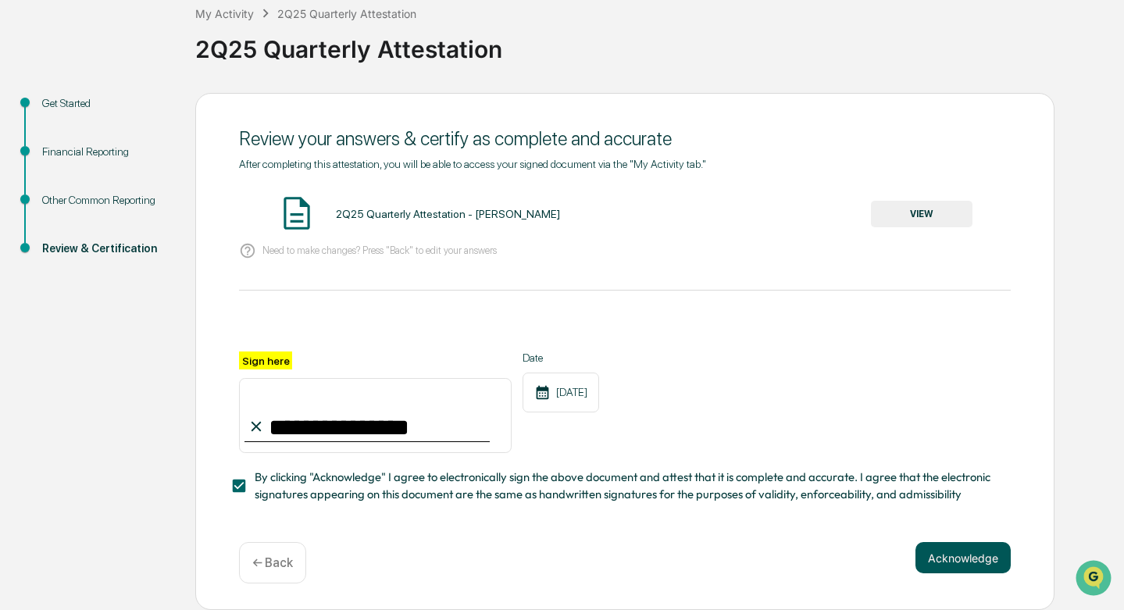
click at [953, 557] on button "Acknowledge" at bounding box center [962, 557] width 95 height 31
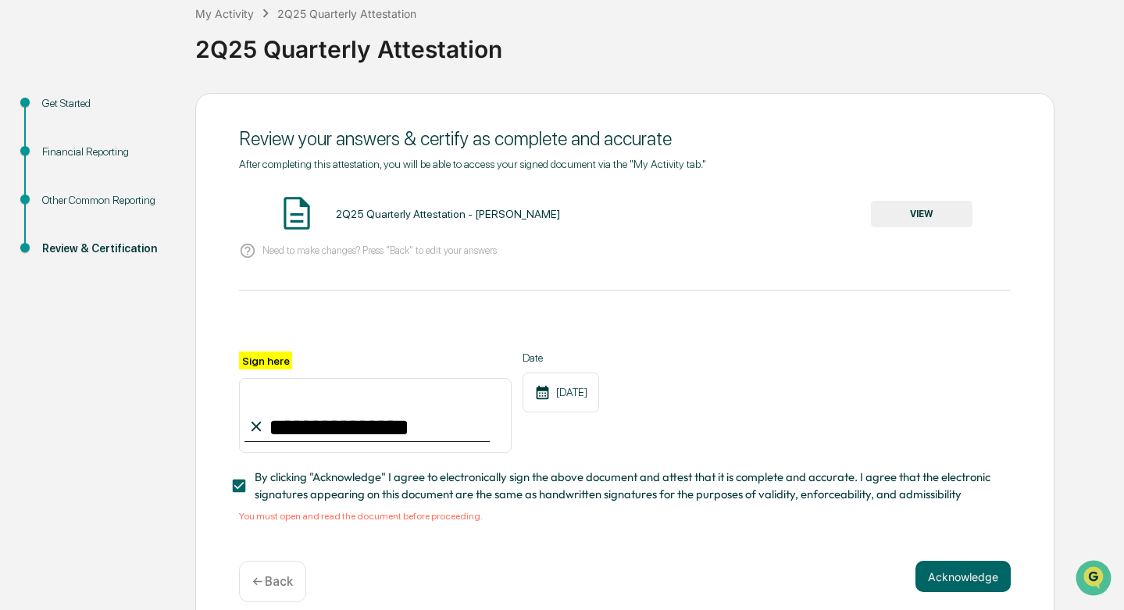
click at [904, 211] on button "VIEW" at bounding box center [922, 214] width 102 height 27
